Goal: Task Accomplishment & Management: Manage account settings

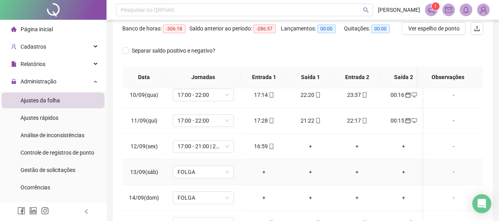
scroll to position [271, 0]
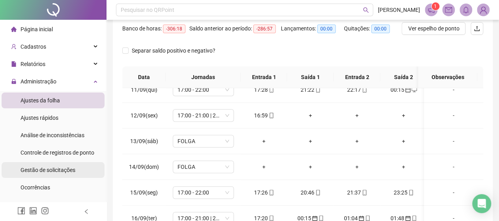
click at [49, 167] on span "Gestão de solicitações" at bounding box center [48, 169] width 55 height 6
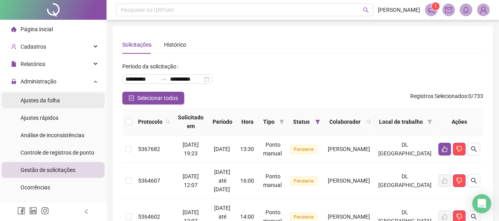
click at [46, 102] on span "Ajustes da folha" at bounding box center [40, 100] width 39 height 6
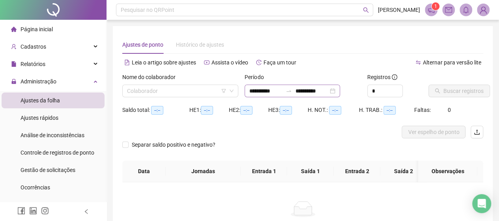
type input "**********"
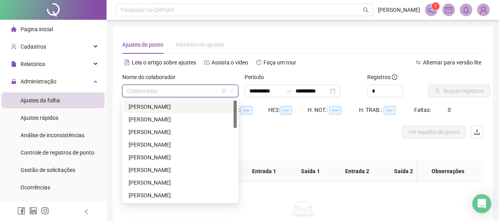
click at [215, 87] on input "search" at bounding box center [176, 91] width 99 height 12
click at [166, 174] on div "[PERSON_NAME]" at bounding box center [180, 169] width 113 height 13
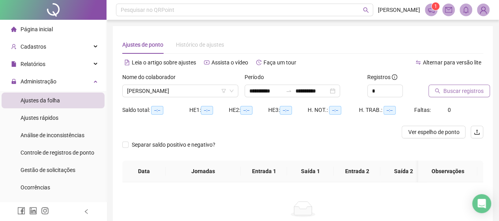
click at [451, 86] on button "Buscar registros" at bounding box center [459, 90] width 62 height 13
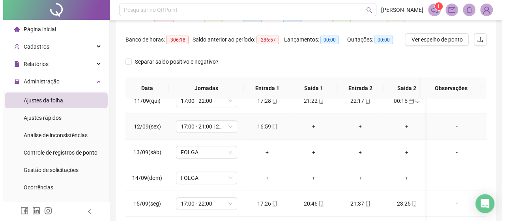
scroll to position [79, 0]
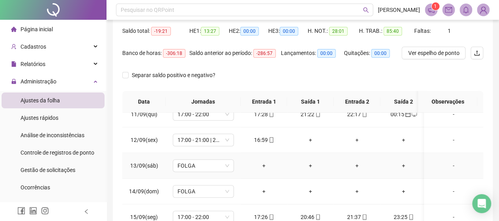
drag, startPoint x: 256, startPoint y: 137, endPoint x: 260, endPoint y: 162, distance: 25.6
click at [260, 162] on div "+" at bounding box center [264, 165] width 34 height 9
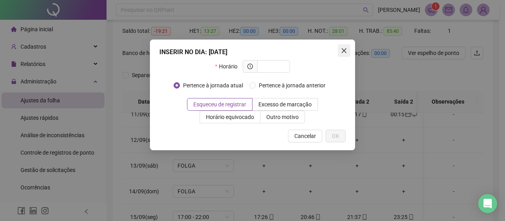
click at [343, 52] on icon "close" at bounding box center [344, 50] width 6 height 6
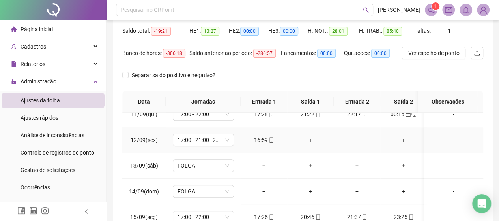
click at [264, 138] on td "16:59" at bounding box center [264, 140] width 47 height 26
click at [262, 135] on div "16:59" at bounding box center [264, 139] width 34 height 9
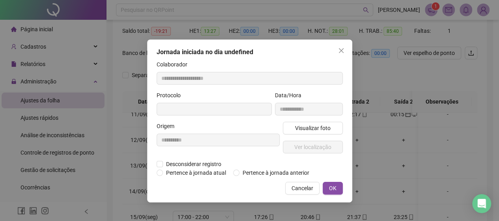
type input "**********"
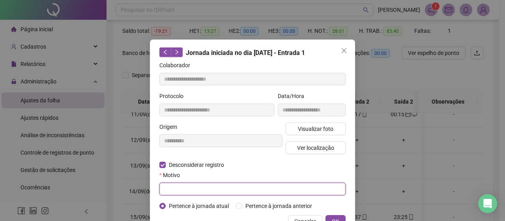
click at [168, 184] on input "text" at bounding box center [252, 188] width 186 height 13
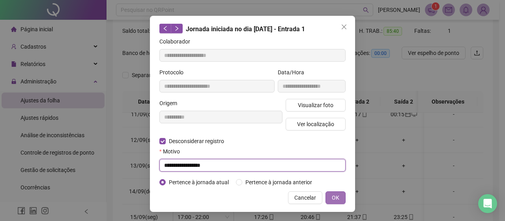
type input "**********"
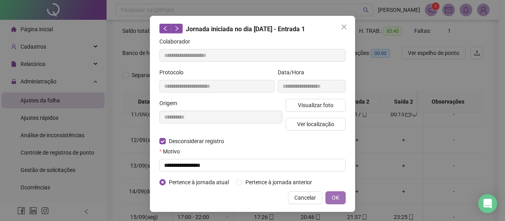
click at [340, 200] on button "OK" at bounding box center [335, 197] width 20 height 13
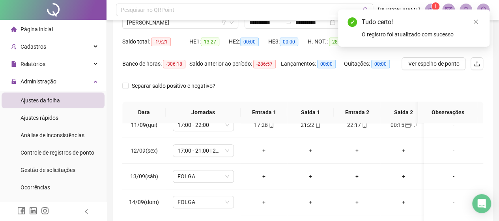
scroll to position [0, 0]
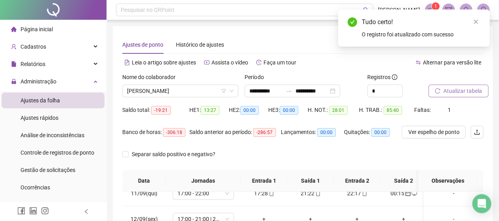
click at [458, 93] on span "Atualizar tabela" at bounding box center [462, 90] width 39 height 9
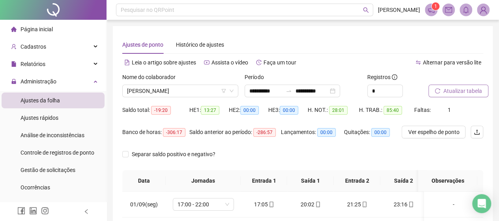
click at [466, 88] on span "Atualizar tabela" at bounding box center [462, 90] width 39 height 9
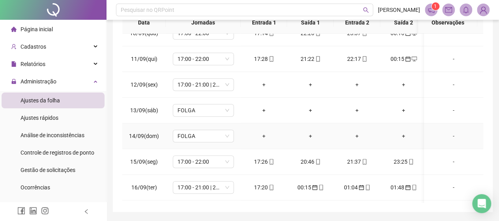
scroll to position [232, 0]
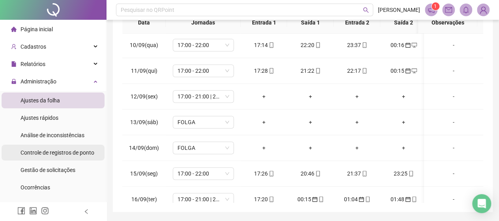
drag, startPoint x: 54, startPoint y: 166, endPoint x: 95, endPoint y: 153, distance: 42.6
click at [54, 166] on span "Gestão de solicitações" at bounding box center [48, 169] width 55 height 6
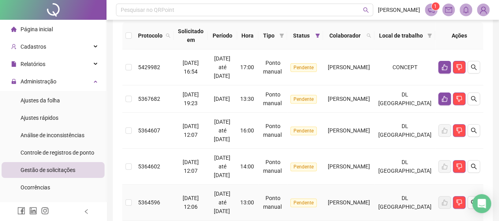
scroll to position [79, 0]
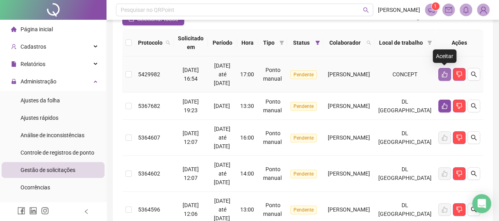
click at [442, 71] on button "button" at bounding box center [444, 74] width 13 height 13
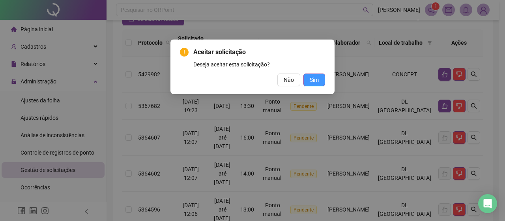
click at [312, 75] on button "Sim" at bounding box center [314, 79] width 22 height 13
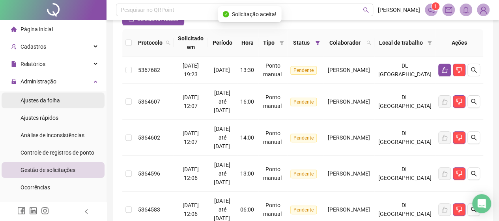
click at [51, 101] on span "Ajustes da folha" at bounding box center [40, 100] width 39 height 6
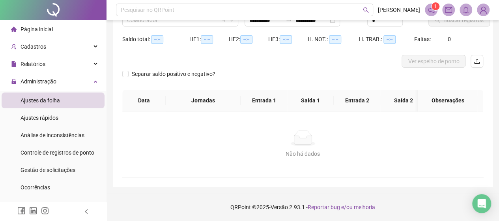
scroll to position [76, 0]
type input "**********"
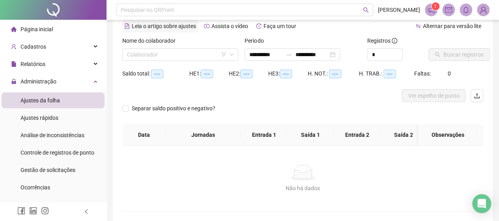
scroll to position [0, 0]
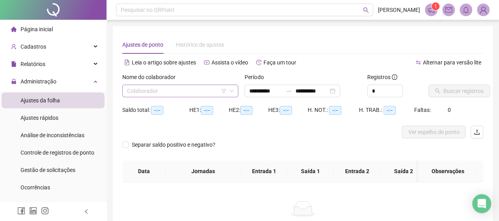
click at [150, 84] on div "Colaborador" at bounding box center [180, 90] width 116 height 13
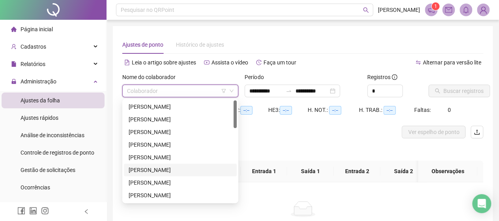
click at [145, 165] on div "[PERSON_NAME]" at bounding box center [180, 169] width 103 height 9
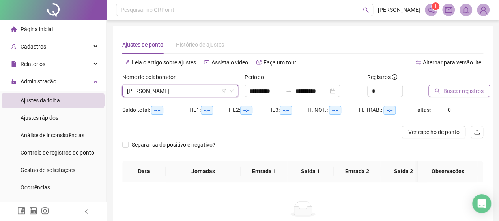
click at [448, 86] on span "Buscar registros" at bounding box center [463, 90] width 40 height 9
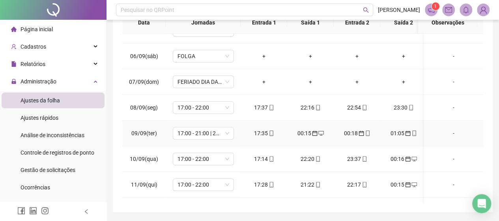
scroll to position [237, 0]
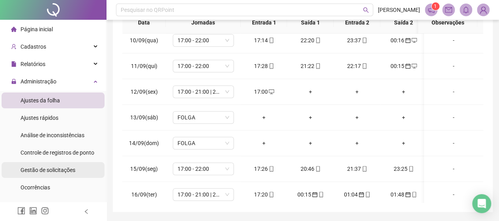
click at [50, 174] on div "Gestão de solicitações" at bounding box center [48, 170] width 55 height 16
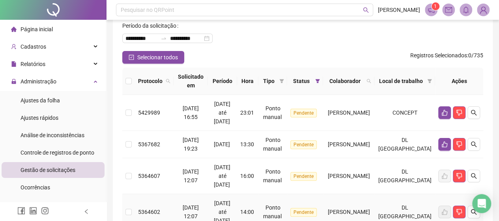
scroll to position [39, 0]
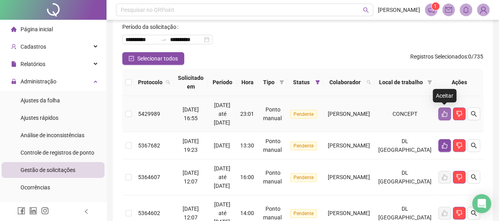
click at [444, 118] on button "button" at bounding box center [444, 113] width 13 height 13
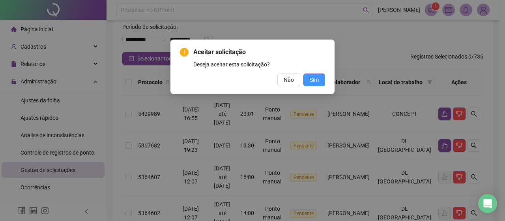
click at [314, 81] on span "Sim" at bounding box center [314, 79] width 9 height 9
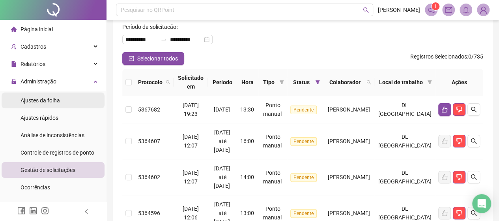
click at [58, 99] on span "Ajustes da folha" at bounding box center [40, 100] width 39 height 6
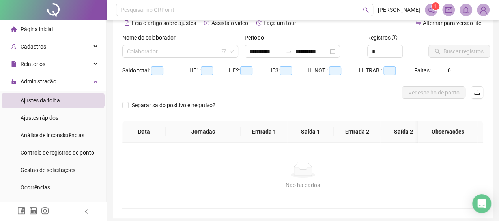
type input "**********"
click at [178, 51] on input "search" at bounding box center [176, 51] width 99 height 12
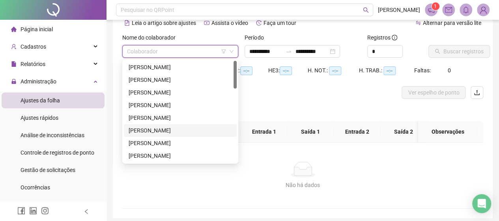
click at [147, 133] on div "[PERSON_NAME]" at bounding box center [180, 130] width 103 height 9
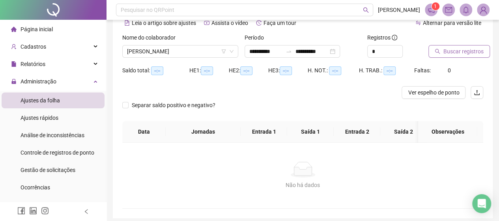
click at [463, 51] on span "Buscar registros" at bounding box center [463, 51] width 40 height 9
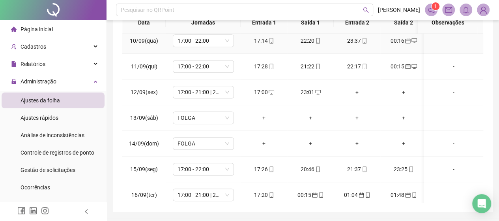
scroll to position [237, 0]
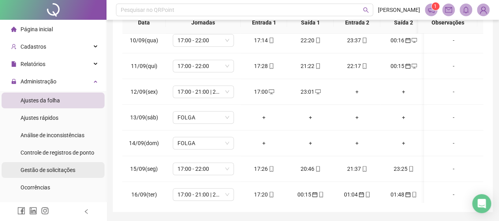
click at [47, 165] on div "Gestão de solicitações" at bounding box center [48, 170] width 55 height 16
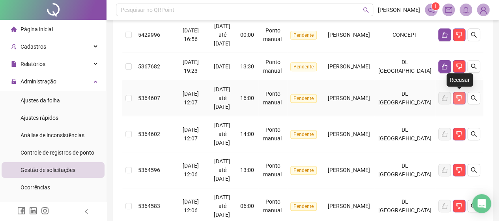
scroll to position [39, 0]
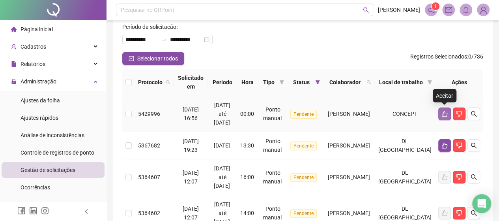
click at [443, 117] on button "button" at bounding box center [444, 113] width 13 height 13
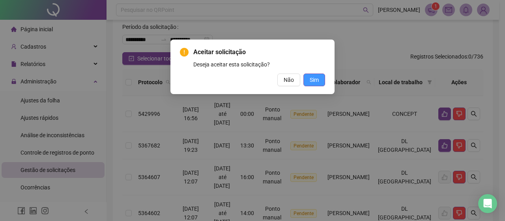
click at [312, 81] on span "Sim" at bounding box center [314, 79] width 9 height 9
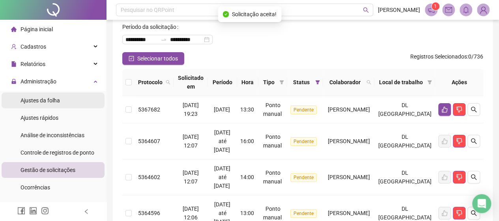
click at [31, 98] on span "Ajustes da folha" at bounding box center [40, 100] width 39 height 6
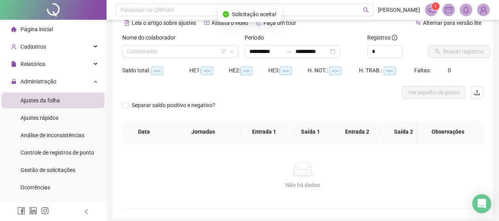
type input "**********"
click at [197, 46] on input "search" at bounding box center [176, 51] width 99 height 12
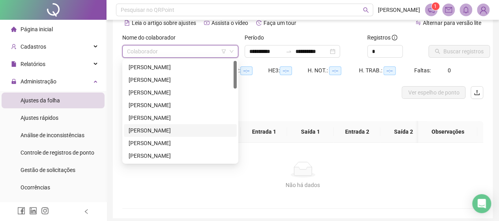
drag, startPoint x: 167, startPoint y: 127, endPoint x: 163, endPoint y: 124, distance: 5.7
click at [164, 125] on div "[PERSON_NAME]" at bounding box center [180, 130] width 113 height 13
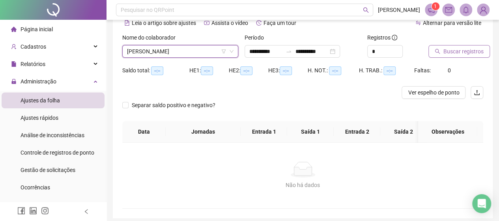
click at [463, 48] on span "Buscar registros" at bounding box center [463, 51] width 40 height 9
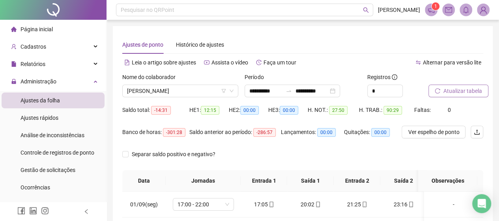
click at [458, 94] on span "Atualizar tabela" at bounding box center [462, 90] width 39 height 9
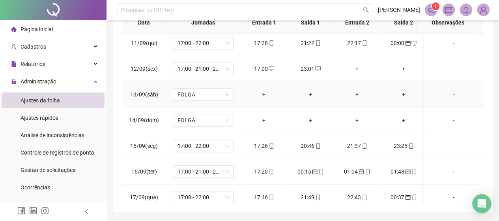
scroll to position [271, 0]
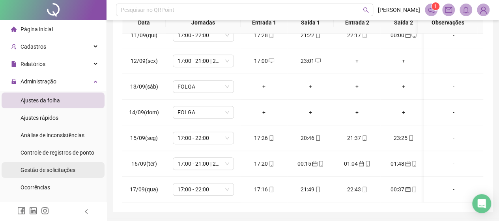
click at [49, 175] on div "Gestão de solicitações" at bounding box center [48, 170] width 55 height 16
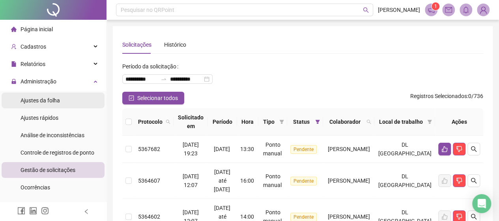
click at [42, 103] on span "Ajustes da folha" at bounding box center [40, 100] width 39 height 6
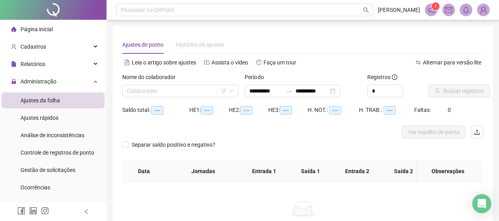
type input "**********"
click at [60, 165] on div "Gestão de solicitações" at bounding box center [48, 170] width 55 height 16
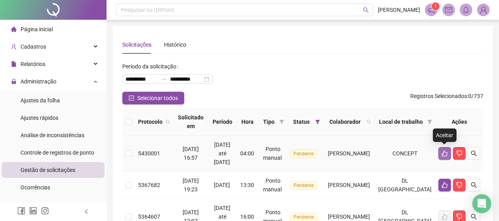
click at [444, 152] on icon "like" at bounding box center [444, 153] width 6 height 6
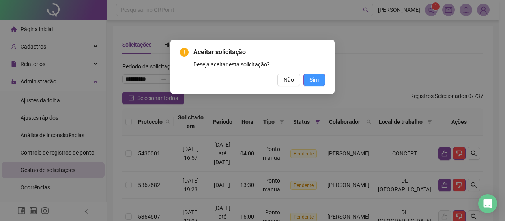
click at [312, 82] on span "Sim" at bounding box center [314, 79] width 9 height 9
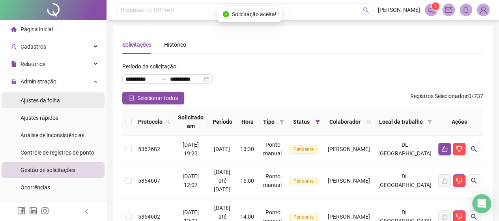
click at [35, 105] on div "Ajustes da folha" at bounding box center [40, 100] width 39 height 16
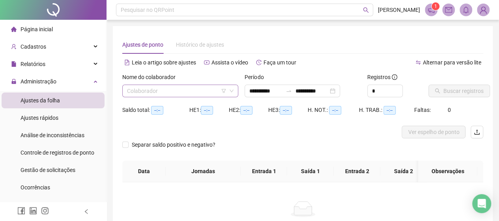
click at [178, 90] on input "search" at bounding box center [176, 91] width 99 height 12
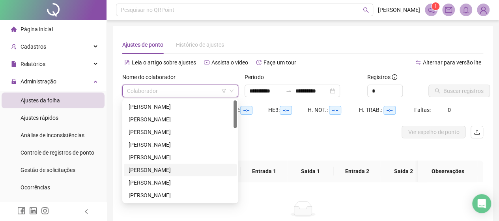
click at [158, 166] on div "[PERSON_NAME]" at bounding box center [180, 169] width 103 height 9
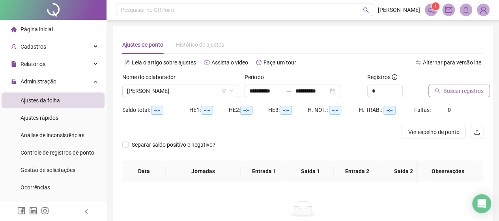
click at [445, 93] on span "Buscar registros" at bounding box center [463, 90] width 40 height 9
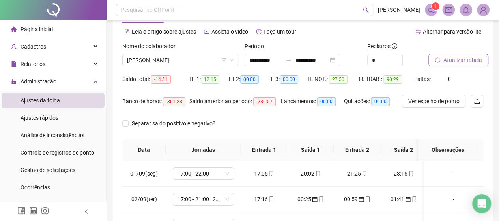
scroll to position [24, 0]
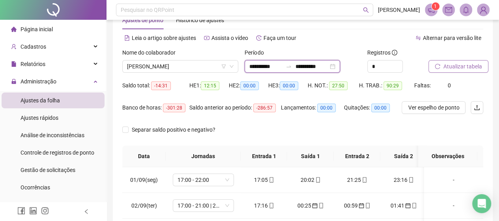
click at [321, 65] on input "**********" at bounding box center [311, 66] width 33 height 9
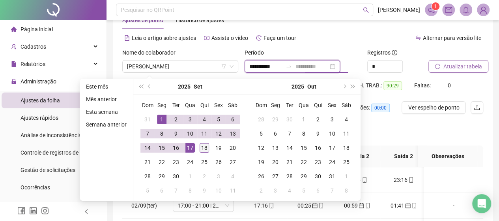
type input "**********"
click at [202, 148] on div "18" at bounding box center [204, 147] width 9 height 9
type input "**********"
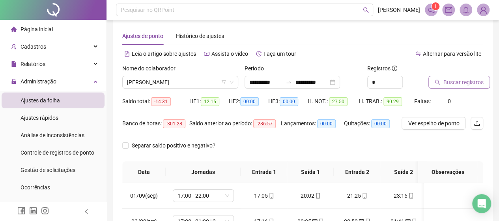
scroll to position [0, 0]
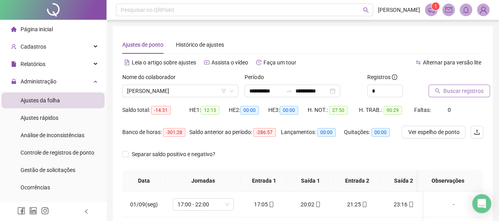
click at [463, 87] on span "Buscar registros" at bounding box center [463, 90] width 40 height 9
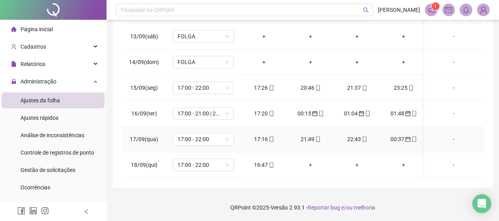
scroll to position [178, 0]
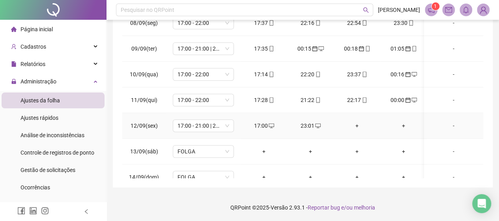
click at [359, 126] on div "+" at bounding box center [357, 125] width 34 height 9
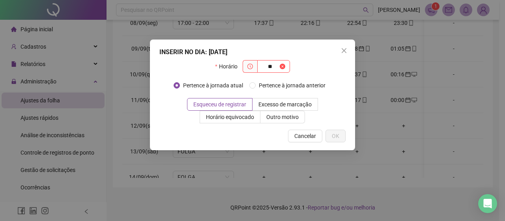
type input "*"
click at [344, 52] on icon "close" at bounding box center [344, 50] width 6 height 6
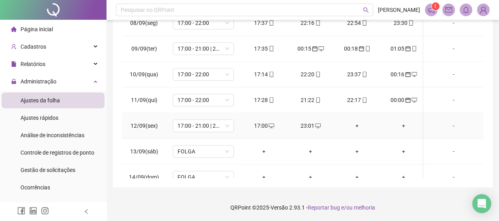
scroll to position [218, 0]
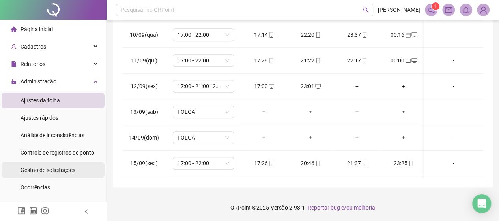
click at [58, 165] on div "Gestão de solicitações" at bounding box center [48, 170] width 55 height 16
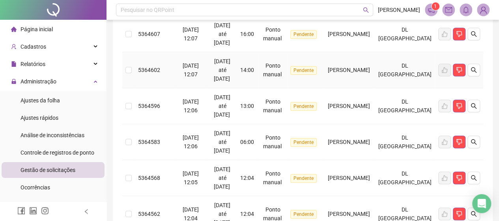
scroll to position [24, 0]
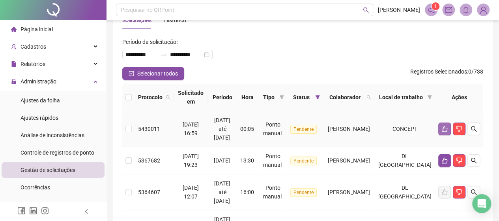
click at [441, 129] on icon "like" at bounding box center [444, 128] width 6 height 6
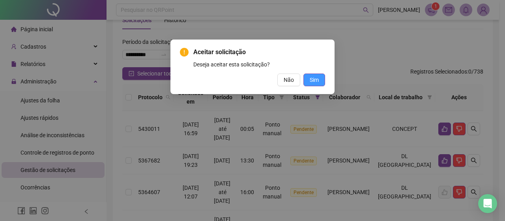
click at [318, 83] on span "Sim" at bounding box center [314, 79] width 9 height 9
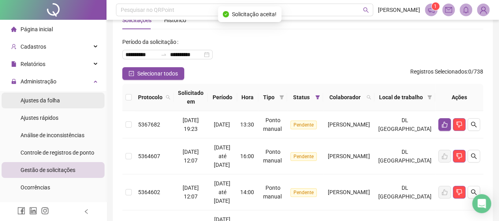
click at [57, 102] on span "Ajustes da folha" at bounding box center [40, 100] width 39 height 6
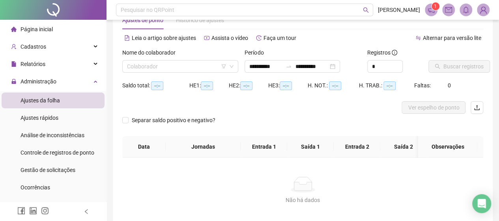
type input "**********"
click at [190, 67] on input "search" at bounding box center [176, 66] width 99 height 12
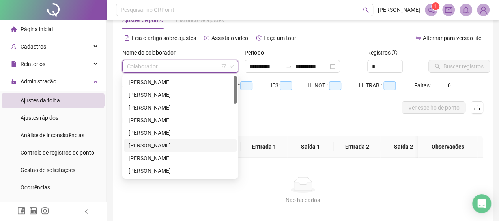
click at [158, 141] on div "[PERSON_NAME]" at bounding box center [180, 145] width 103 height 9
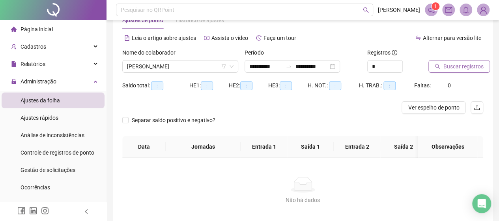
click at [471, 63] on span "Buscar registros" at bounding box center [463, 66] width 40 height 9
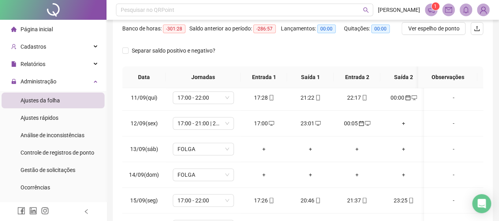
scroll to position [271, 0]
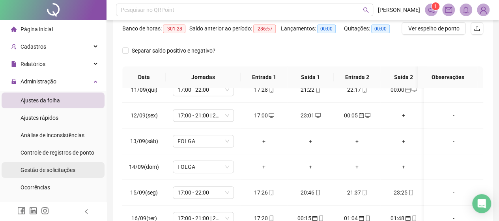
click at [72, 169] on span "Gestão de solicitações" at bounding box center [48, 169] width 55 height 6
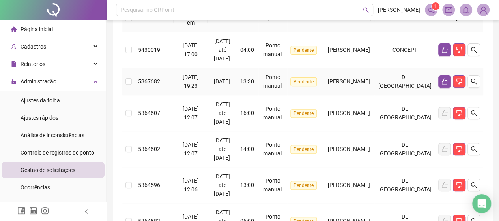
scroll to position [64, 0]
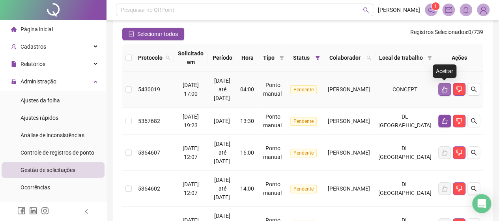
click at [447, 89] on icon "like" at bounding box center [445, 89] width 6 height 6
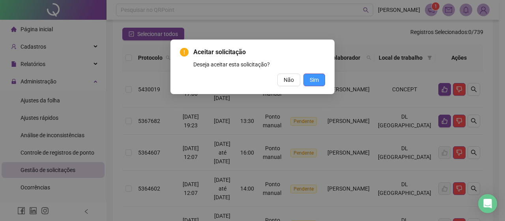
click at [319, 82] on button "Sim" at bounding box center [314, 79] width 22 height 13
click at [320, 81] on button "Sim" at bounding box center [314, 79] width 22 height 13
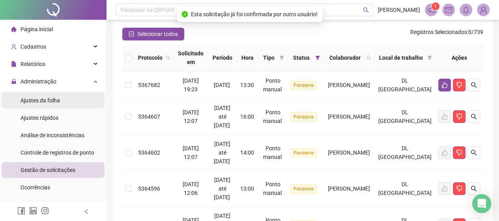
click at [51, 98] on span "Ajustes da folha" at bounding box center [40, 100] width 39 height 6
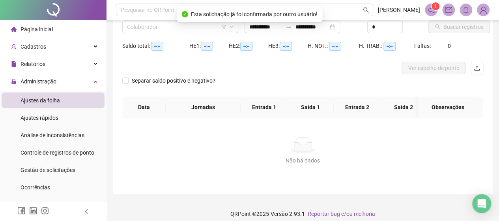
type input "**********"
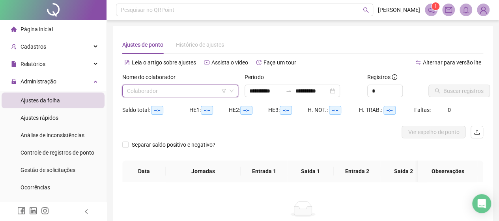
click at [183, 94] on input "search" at bounding box center [176, 91] width 99 height 12
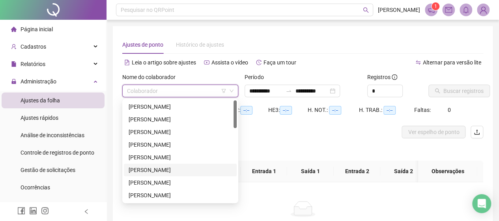
click at [149, 166] on div "[PERSON_NAME]" at bounding box center [180, 169] width 103 height 9
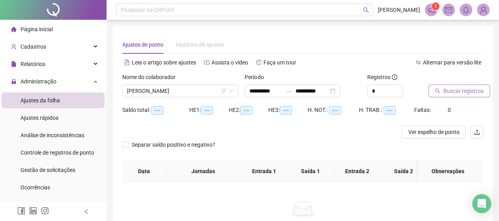
click at [462, 88] on span "Buscar registros" at bounding box center [463, 90] width 40 height 9
